Goal: Task Accomplishment & Management: Manage account settings

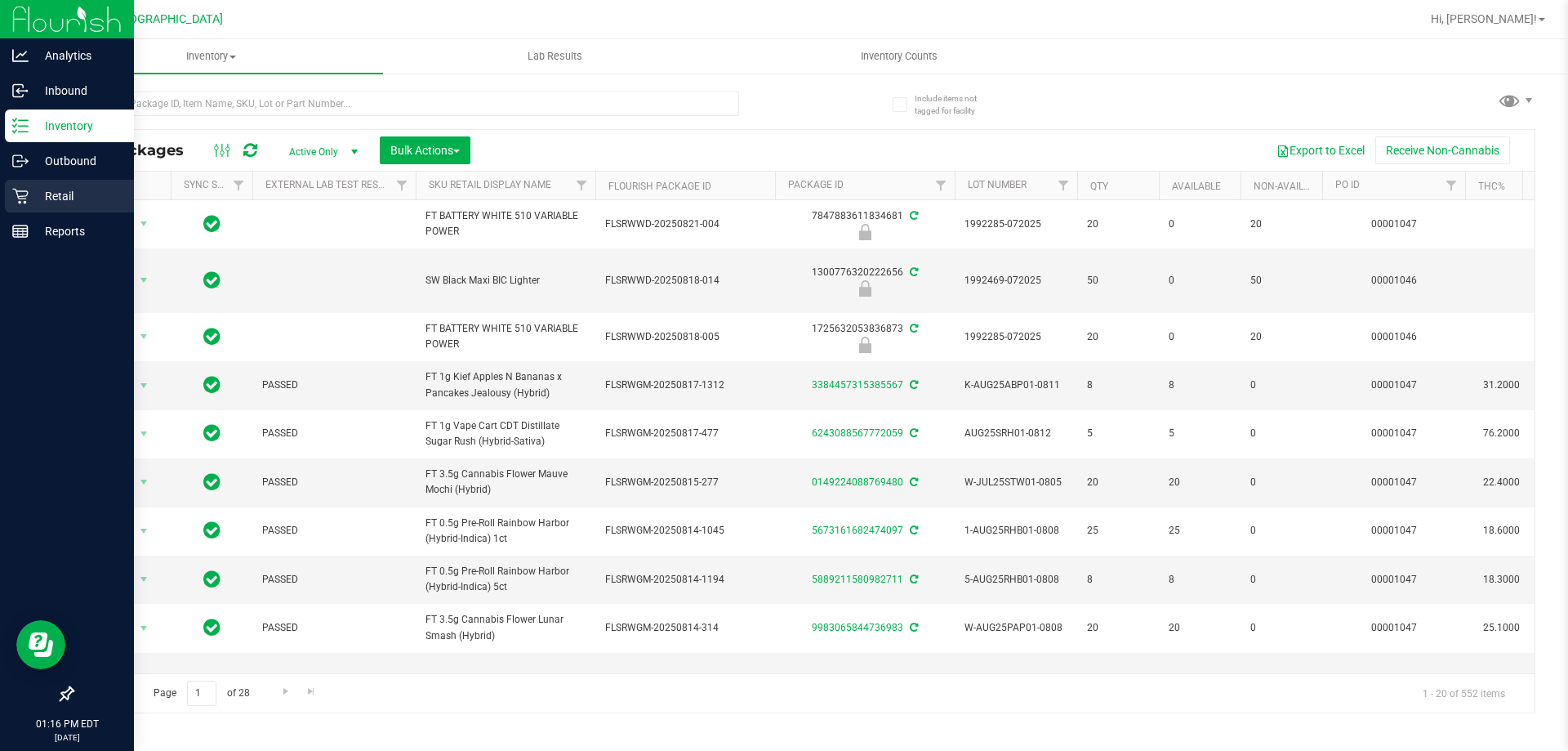
click at [47, 183] on div "Retail" at bounding box center [69, 196] width 129 height 33
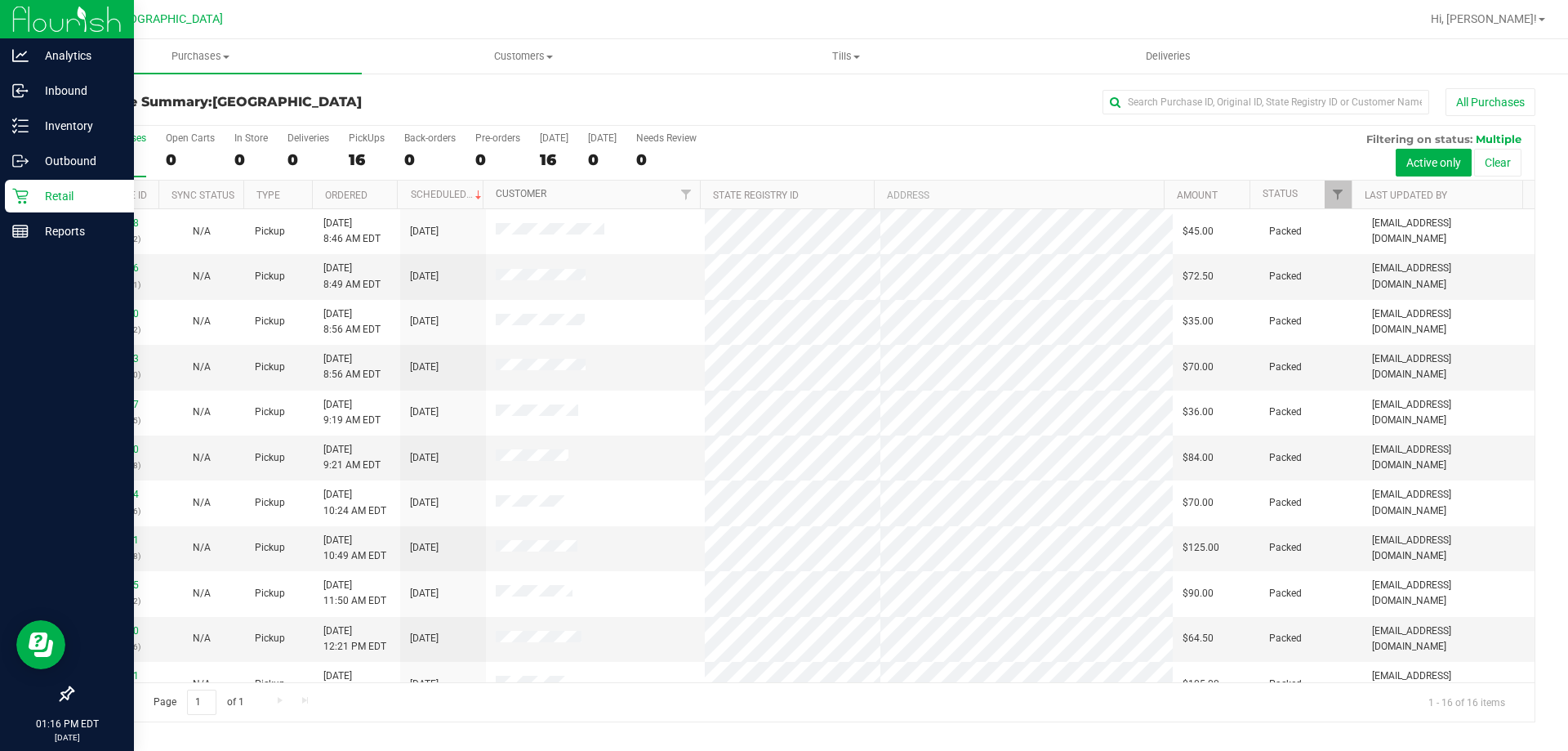
click at [541, 195] on link "Customer" at bounding box center [522, 194] width 51 height 12
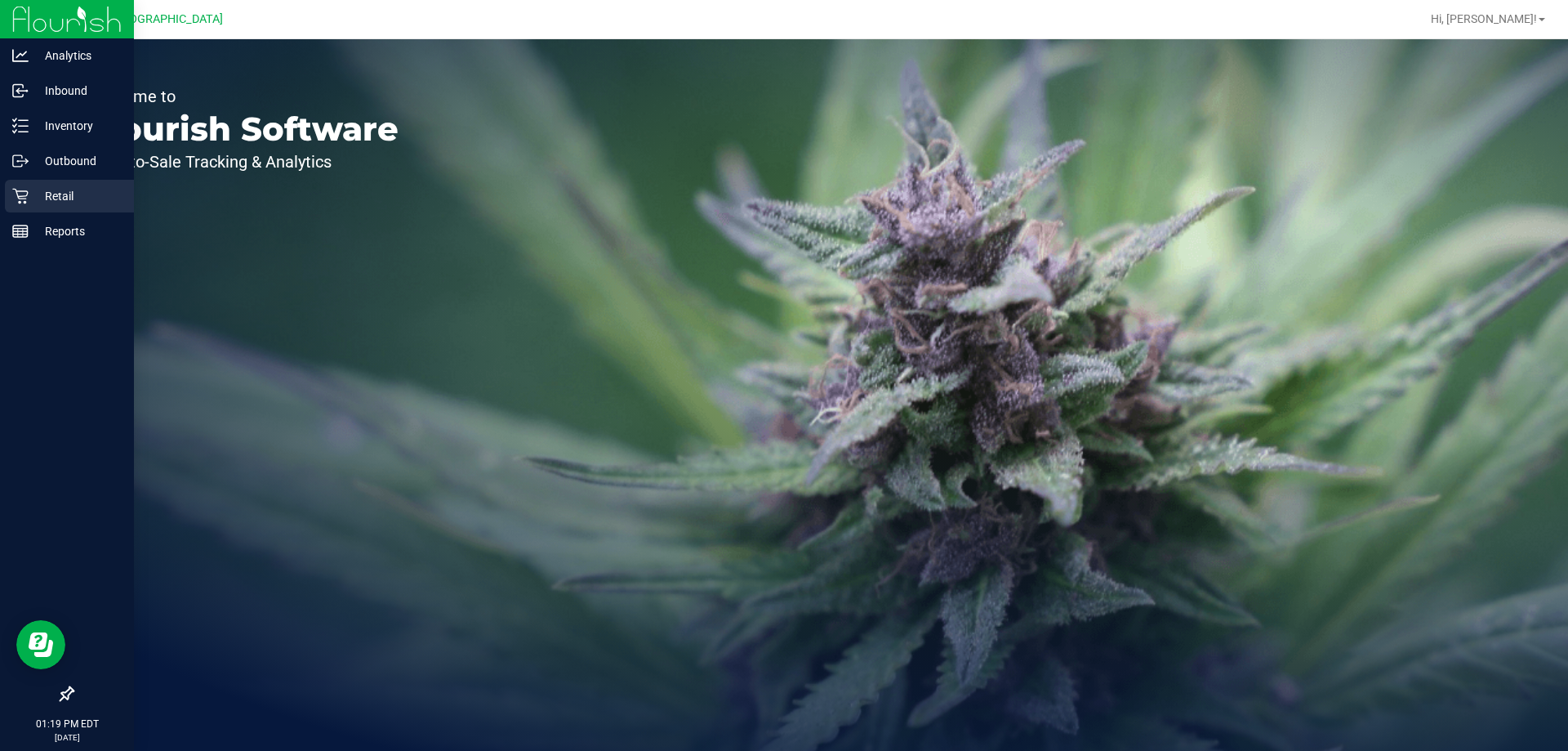
click at [30, 183] on div "Retail" at bounding box center [69, 196] width 129 height 33
